Goal: Find specific page/section: Find specific page/section

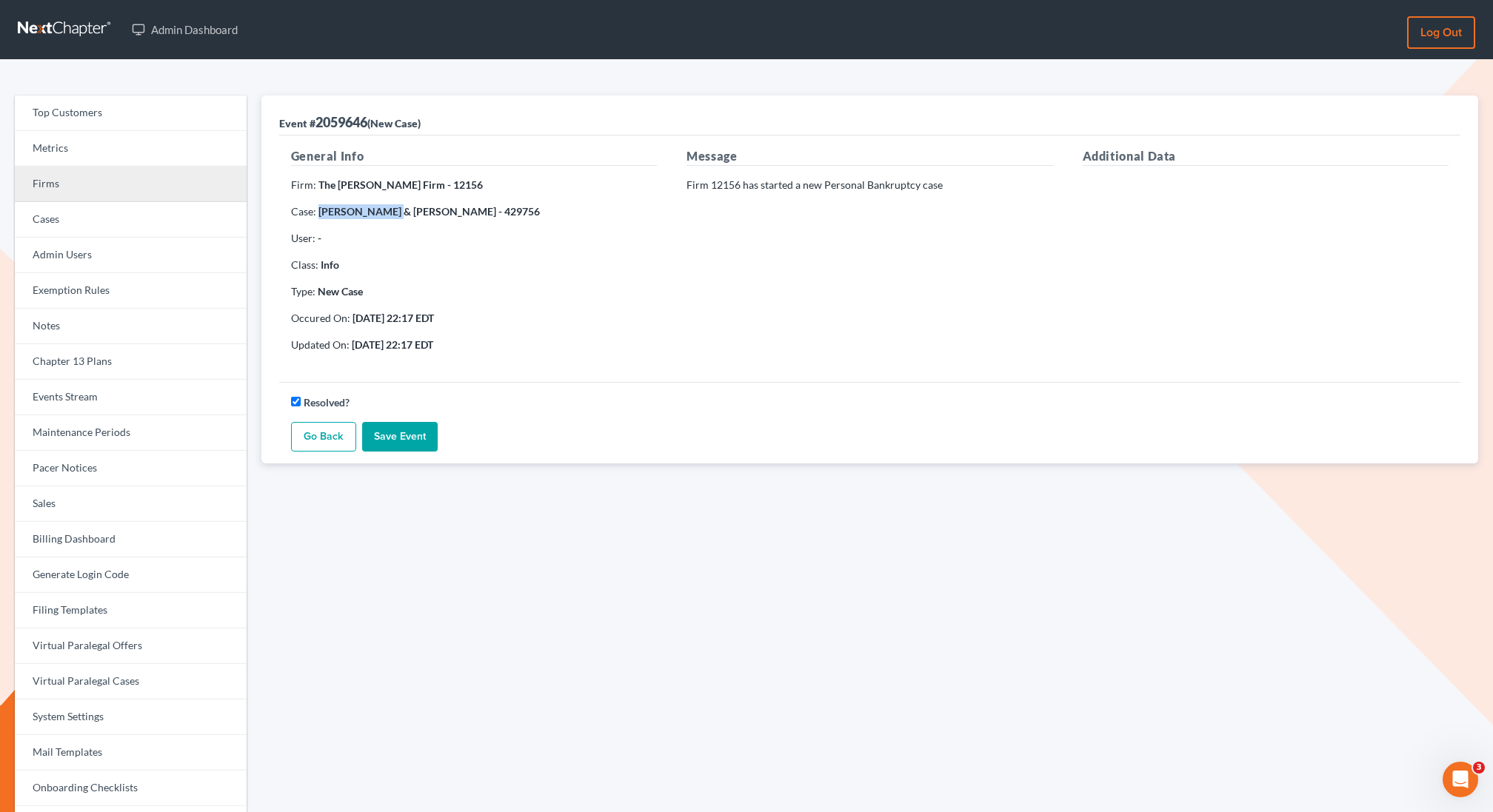
click at [77, 190] on link "Firms" at bounding box center [130, 184] width 231 height 35
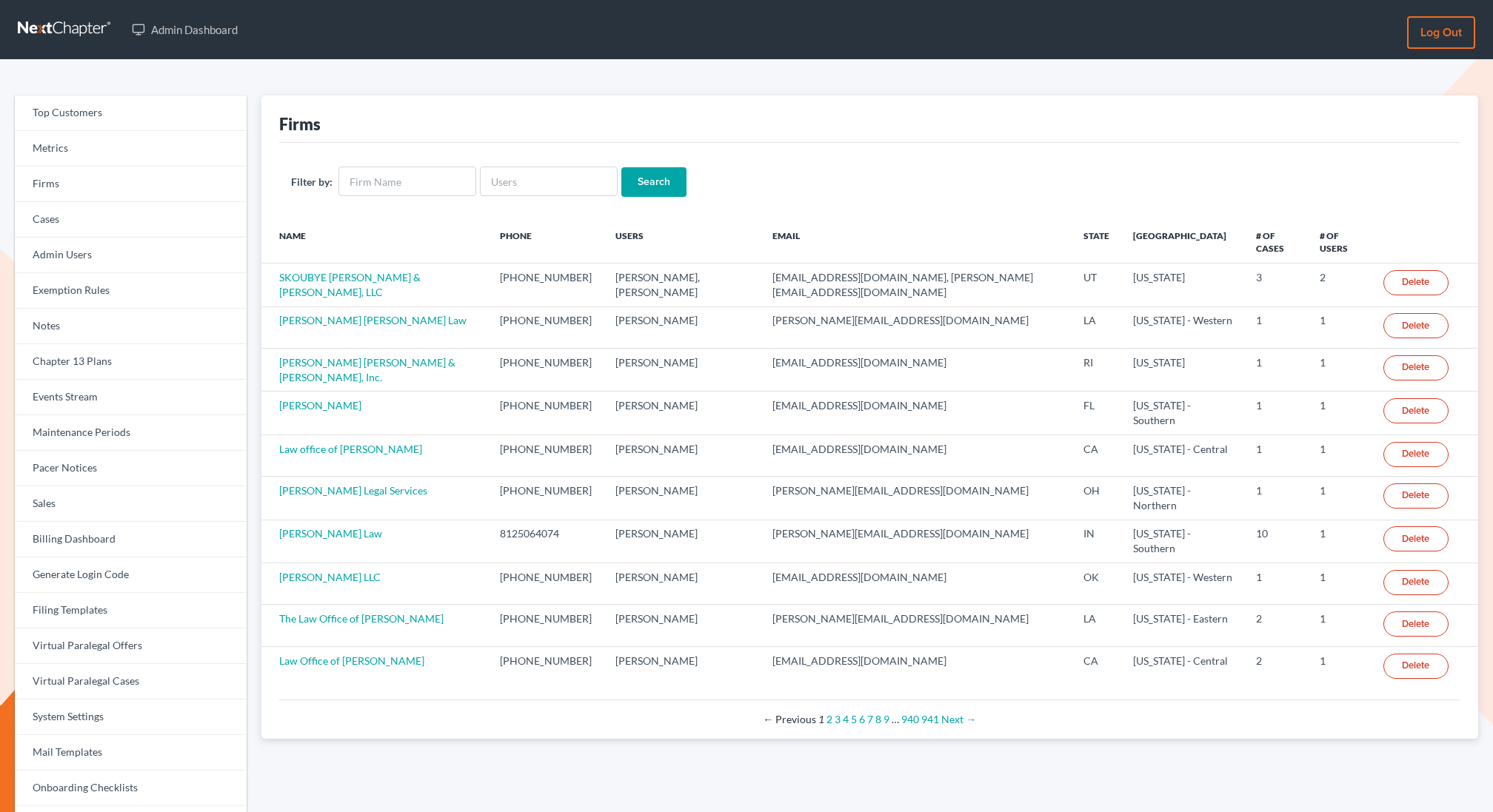
click at [387, 196] on div "Filter by: Search" at bounding box center [870, 181] width 1181 height 78
click at [381, 190] on input "text" at bounding box center [407, 181] width 138 height 29
paste input "433910"
type input "433910"
click at [49, 399] on link "Events Stream" at bounding box center [130, 397] width 231 height 35
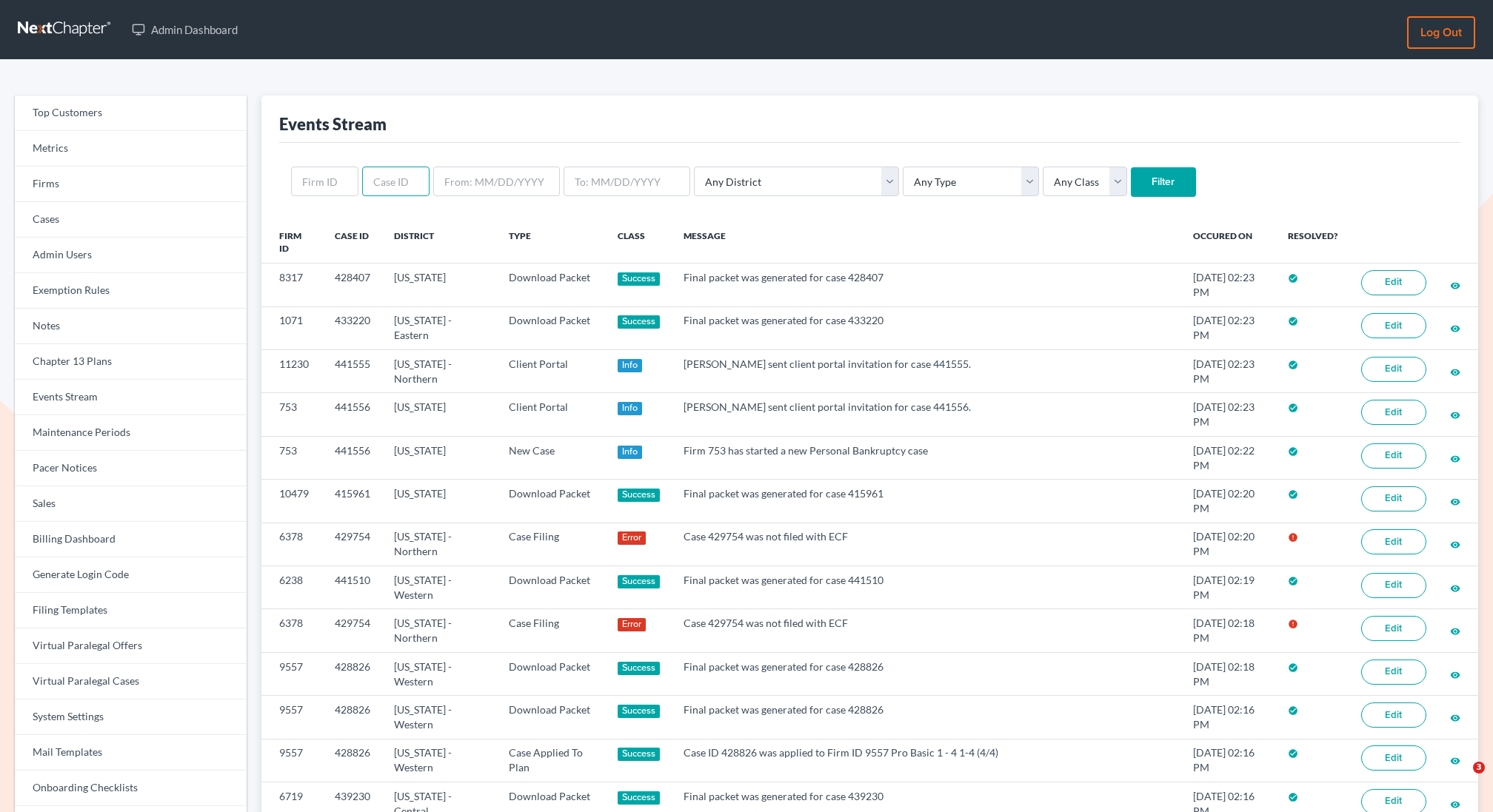
click at [404, 181] on input "text" at bounding box center [395, 181] width 67 height 29
paste input "433910"
type input "433910"
click at [1131, 167] on input "Filter" at bounding box center [1164, 182] width 65 height 29
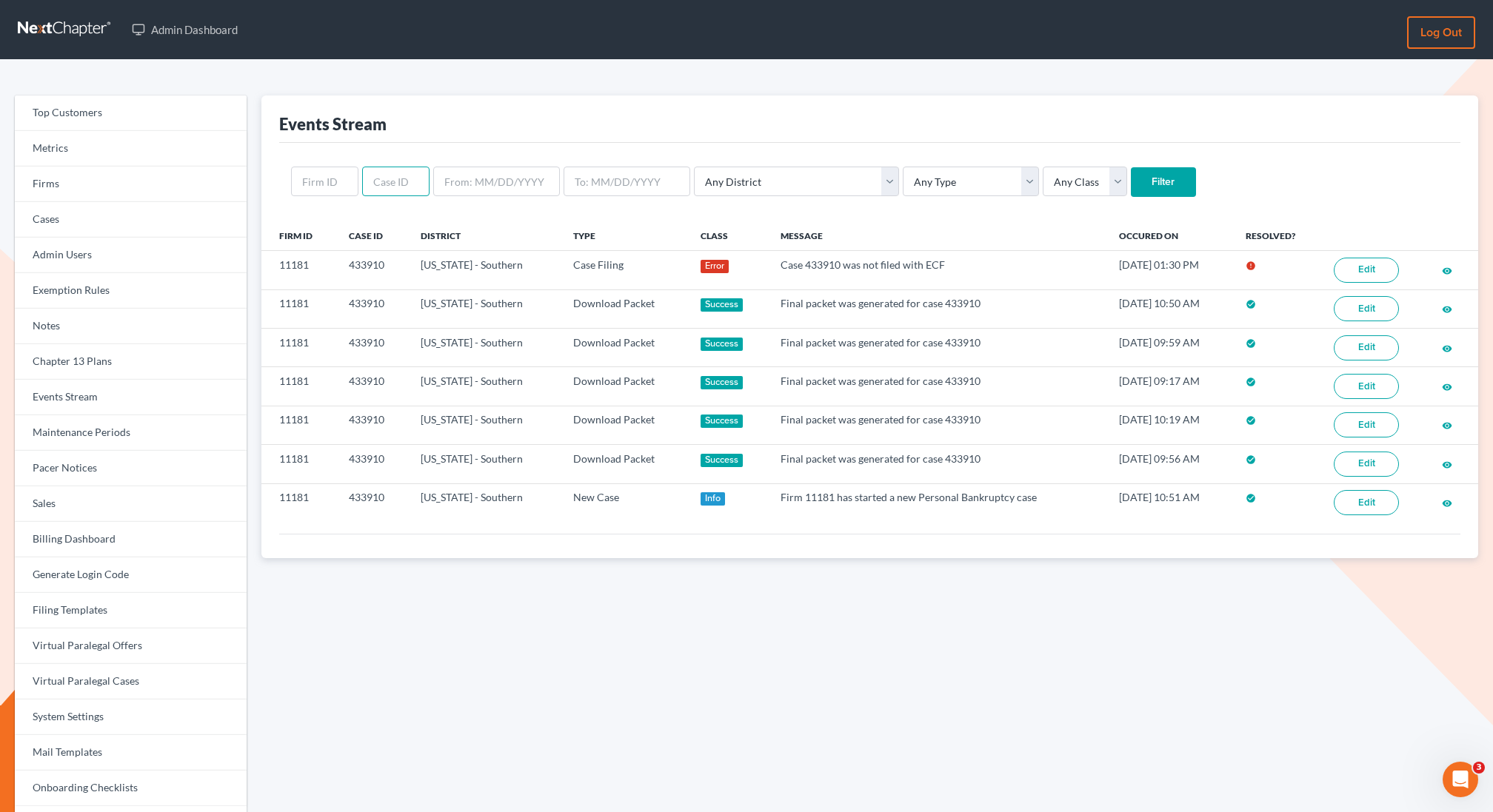
click at [403, 175] on input "text" at bounding box center [395, 181] width 67 height 29
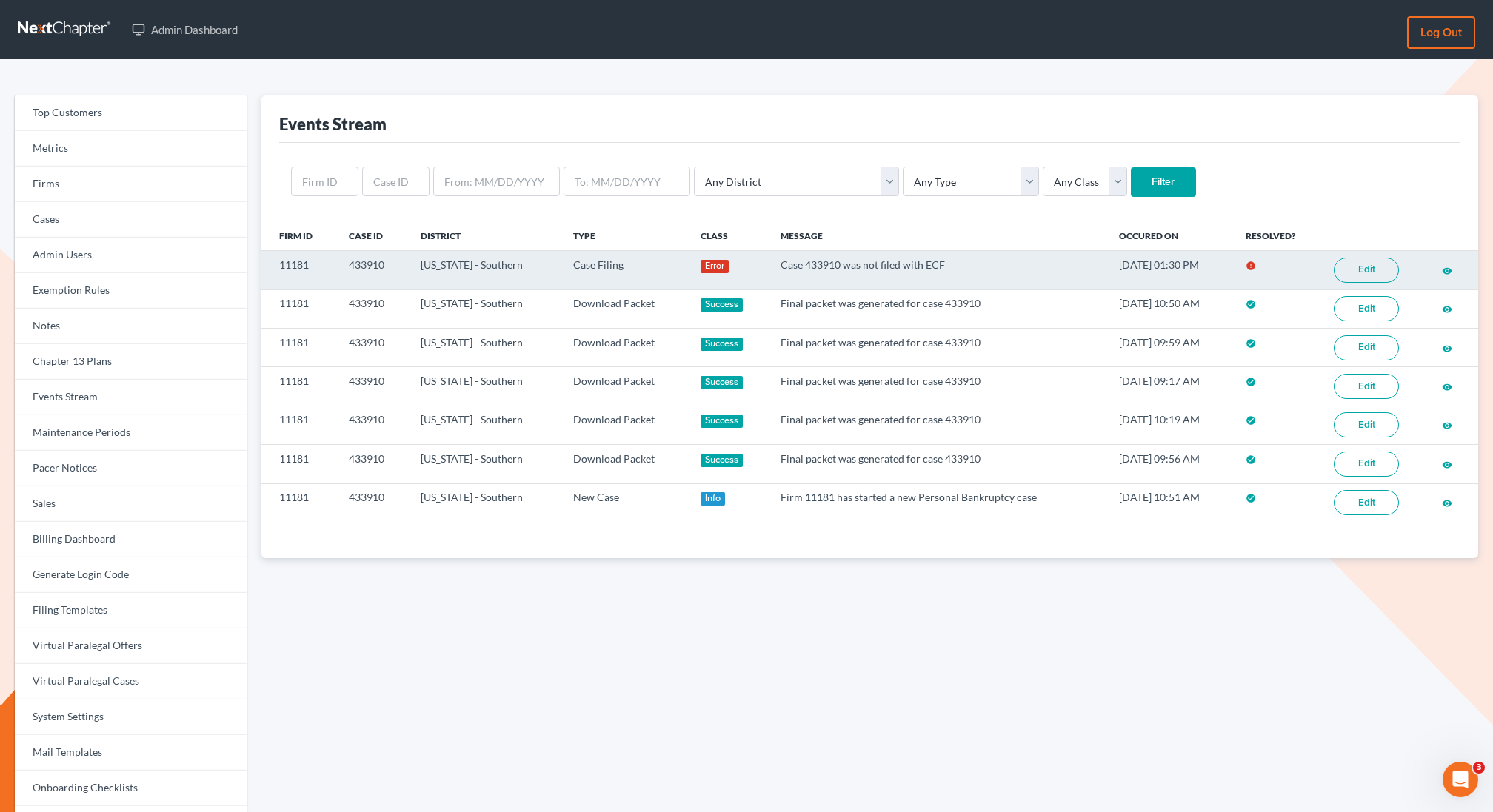
click at [1367, 272] on link "Edit" at bounding box center [1366, 270] width 65 height 25
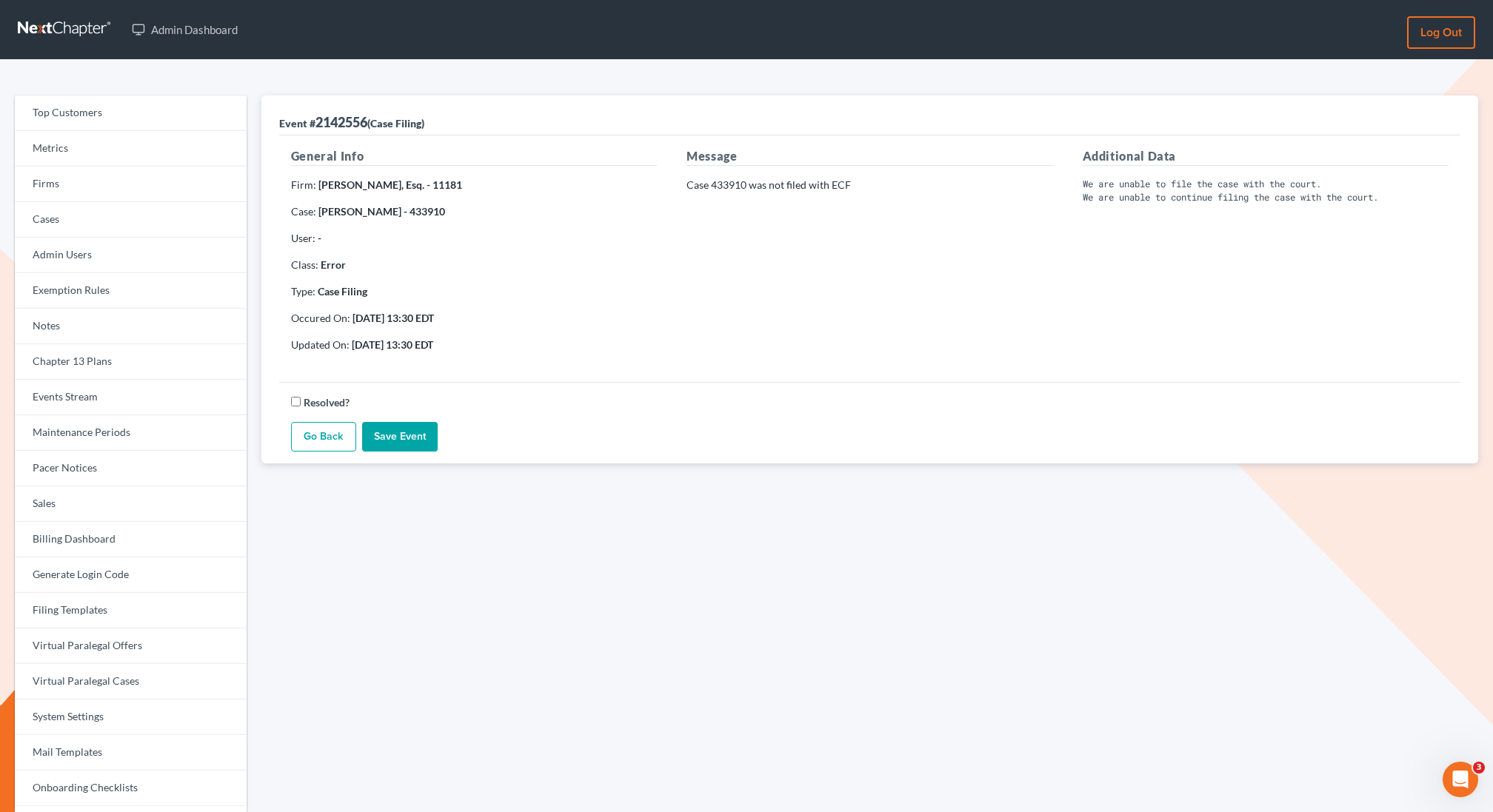
copy strong "433910"
drag, startPoint x: 437, startPoint y: 211, endPoint x: 397, endPoint y: 212, distance: 40.0
click at [397, 213] on p "Case: Laura Galbraith - 433910" at bounding box center [474, 211] width 366 height 15
